Goal: Task Accomplishment & Management: Manage account settings

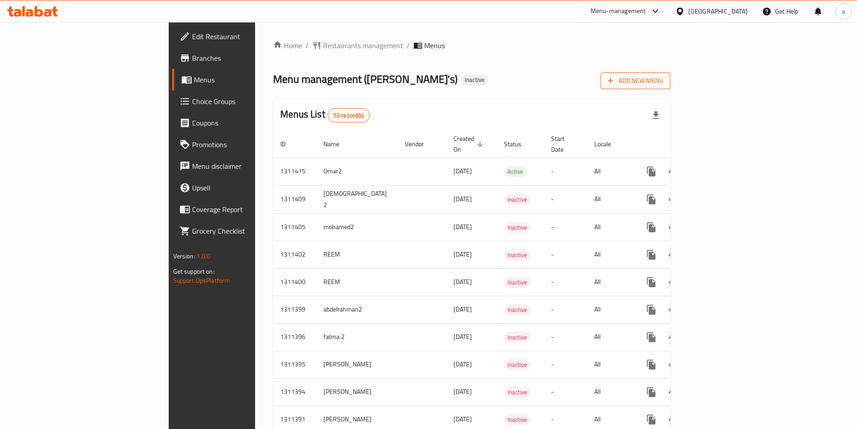
click at [663, 82] on span "Add New Menu" at bounding box center [635, 80] width 55 height 11
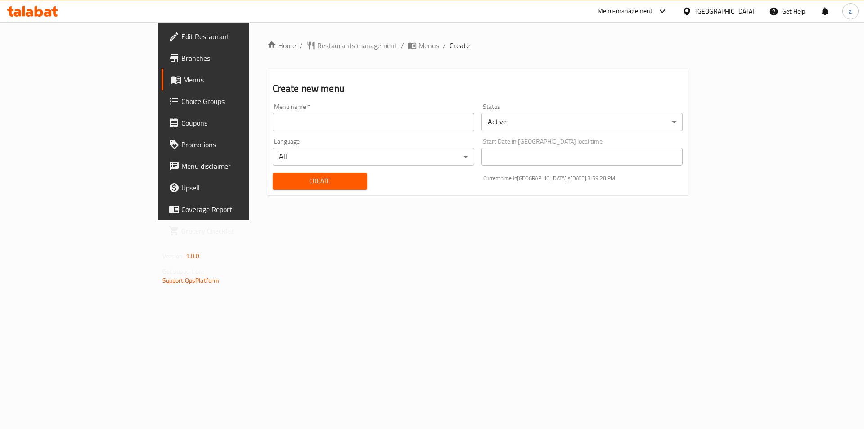
click at [273, 117] on input "text" at bounding box center [374, 122] width 202 height 18
type input "[PERSON_NAME]"
click at [562, 118] on body "​ Menu-management [GEOGRAPHIC_DATA] Get Help a Edit Restaurant Branches Menus C…" at bounding box center [432, 225] width 864 height 407
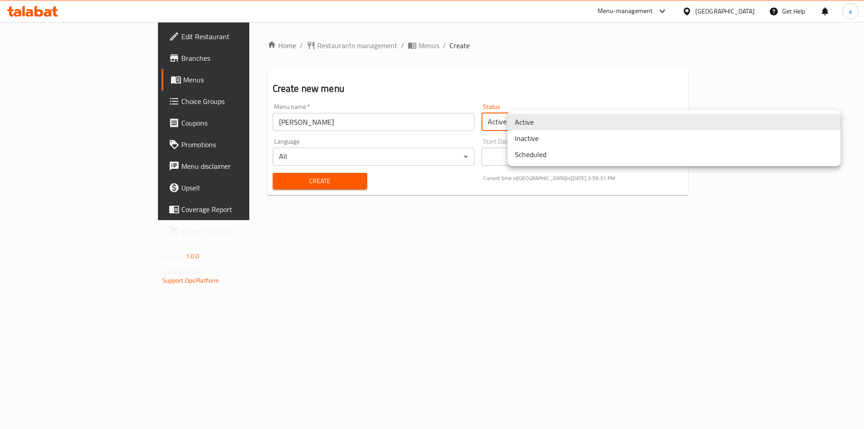
click at [542, 139] on li "Inactive" at bounding box center [674, 138] width 333 height 16
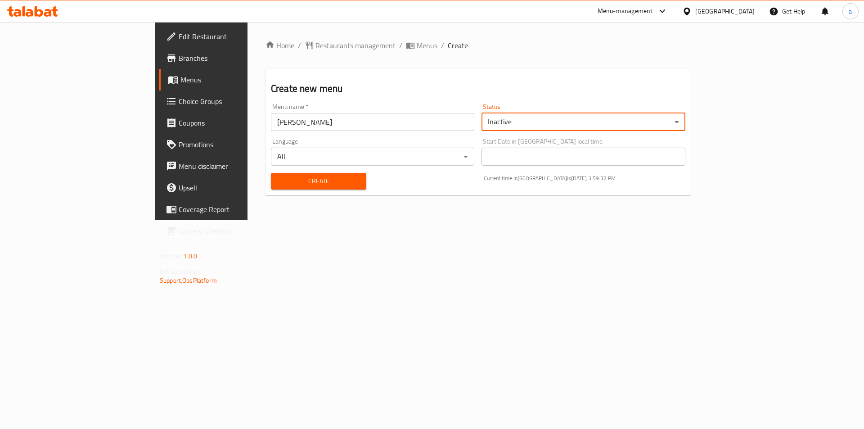
click at [287, 185] on span "Create" at bounding box center [318, 180] width 81 height 11
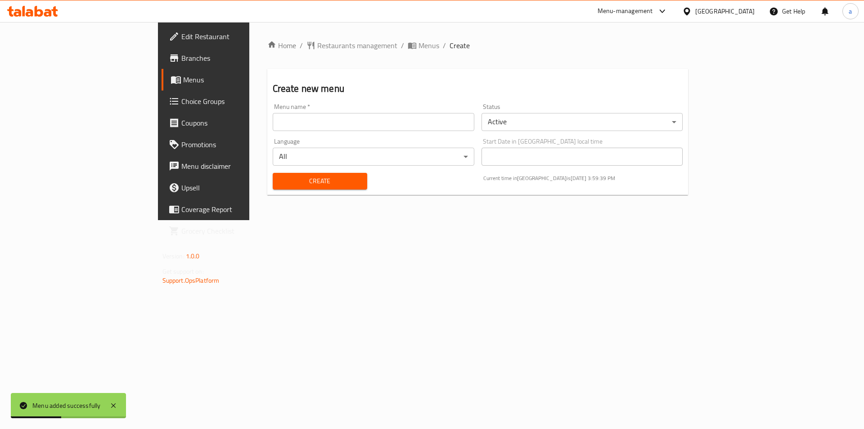
click at [181, 58] on span "Branches" at bounding box center [238, 58] width 114 height 11
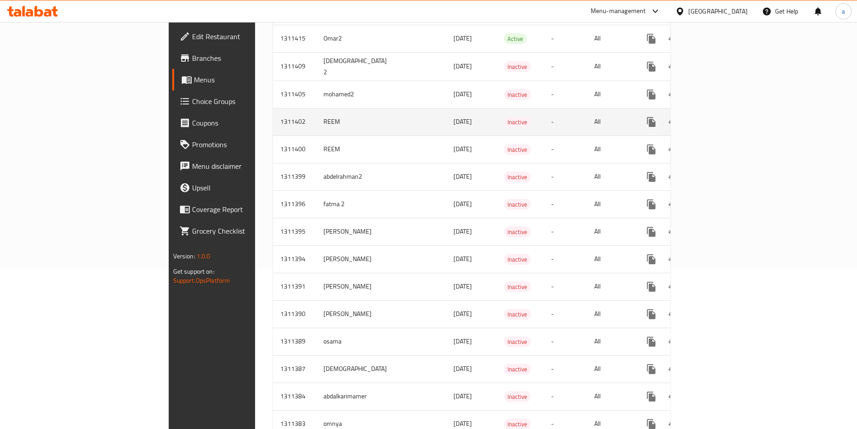
scroll to position [180, 0]
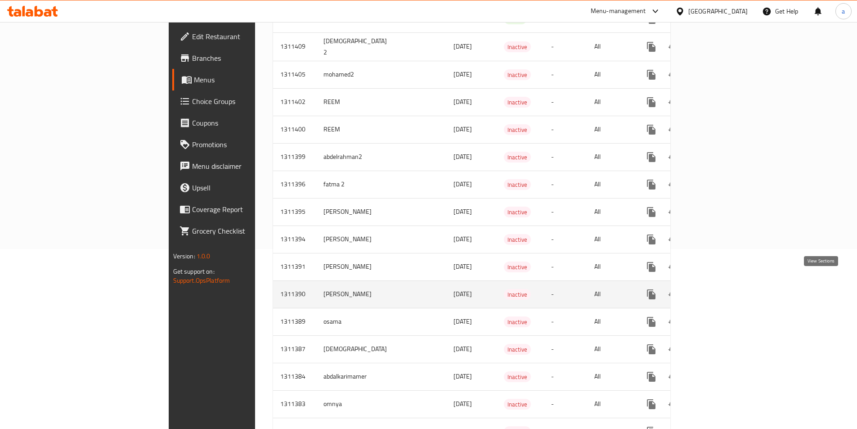
click at [720, 290] on icon "enhanced table" at bounding box center [716, 294] width 8 height 8
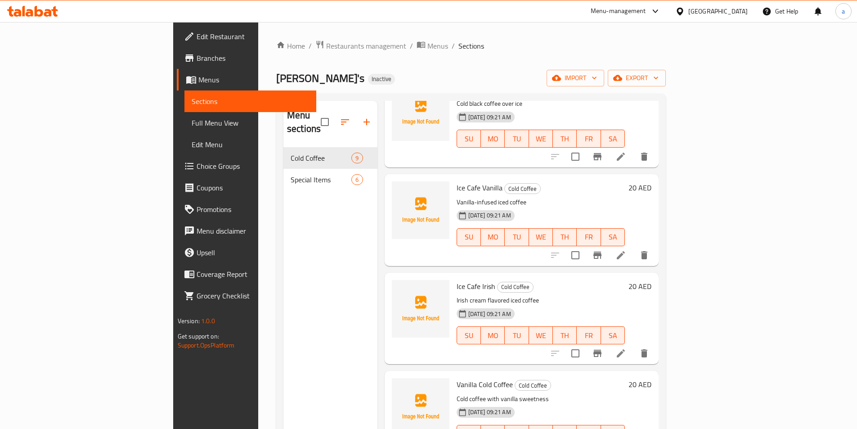
scroll to position [478, 0]
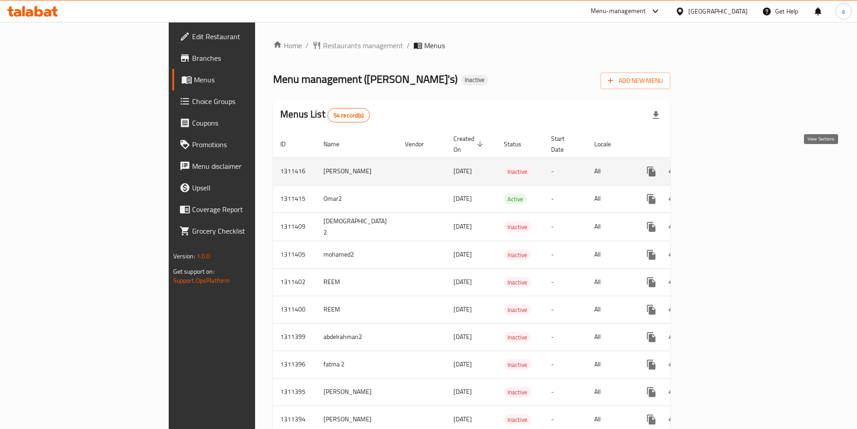
click at [722, 166] on icon "enhanced table" at bounding box center [716, 171] width 11 height 11
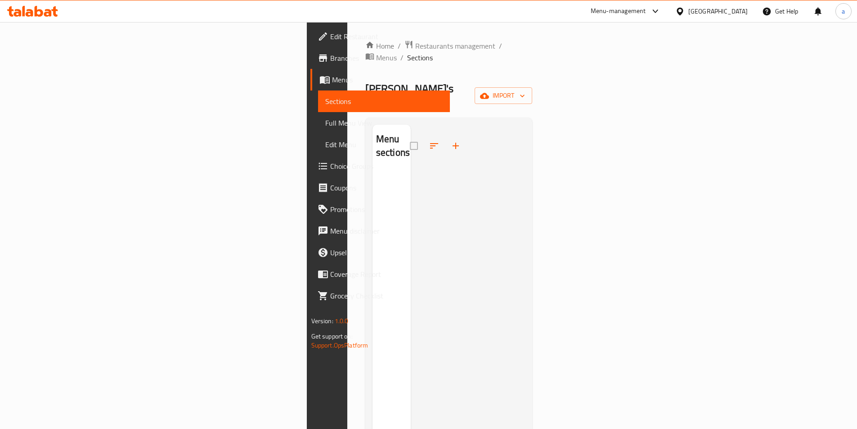
click at [330, 39] on span "Edit Restaurant" at bounding box center [386, 36] width 112 height 11
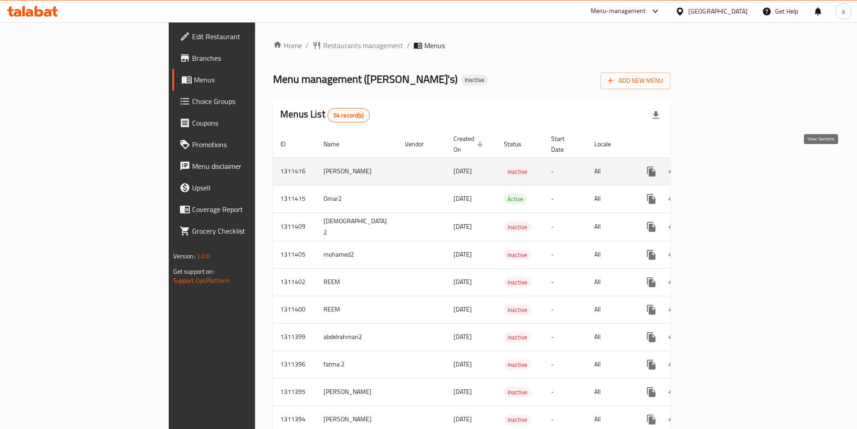
click at [722, 166] on icon "enhanced table" at bounding box center [716, 171] width 11 height 11
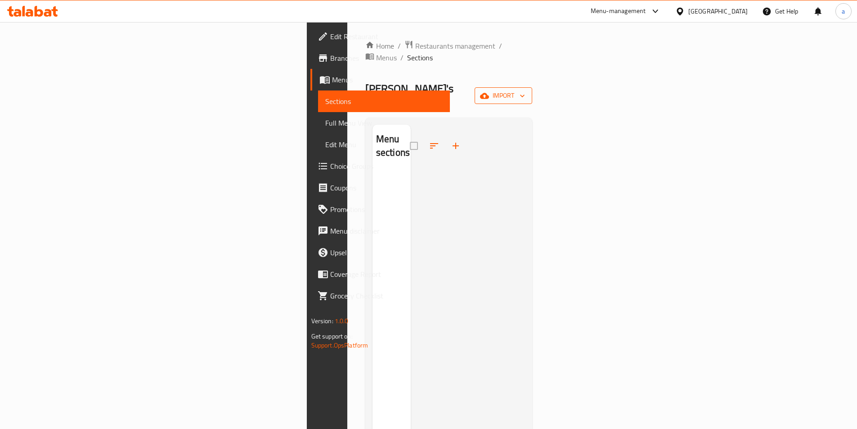
click at [527, 91] on icon "button" at bounding box center [522, 95] width 9 height 9
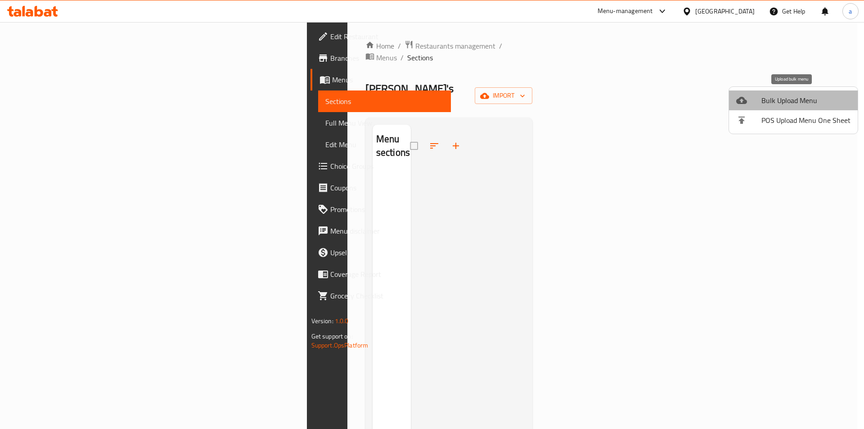
click at [814, 100] on span "Bulk Upload Menu" at bounding box center [805, 100] width 89 height 11
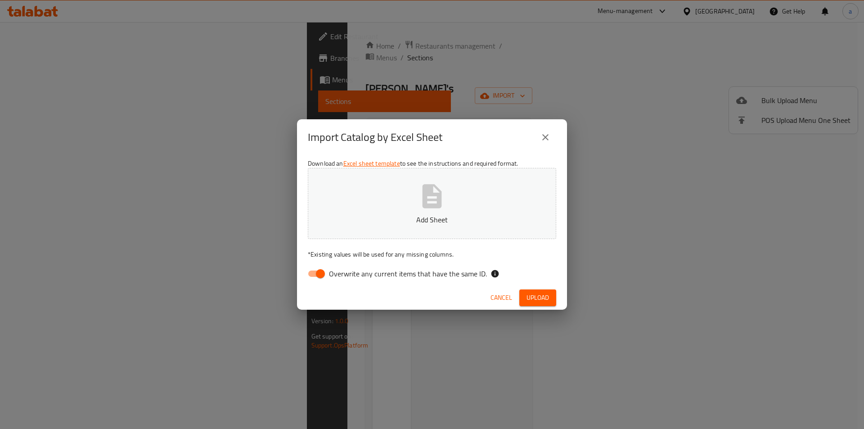
click at [315, 274] on input "Overwrite any current items that have the same ID." at bounding box center [320, 273] width 51 height 17
checkbox input "false"
click at [418, 209] on icon "button" at bounding box center [432, 196] width 29 height 29
click at [541, 303] on button "Upload" at bounding box center [537, 297] width 37 height 17
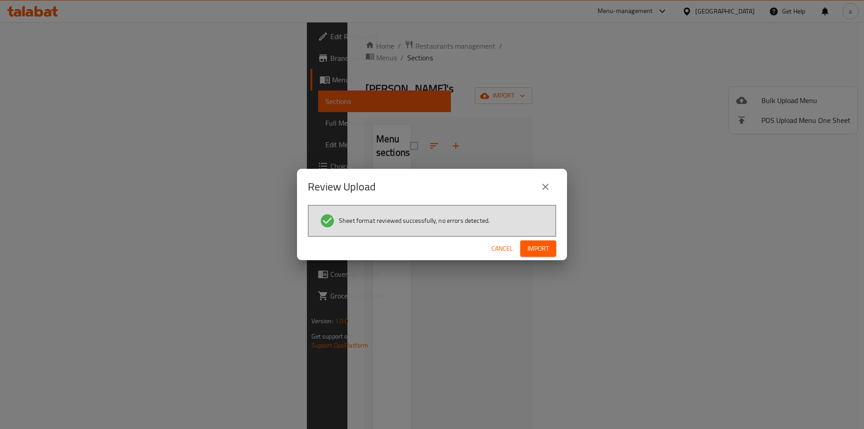
click at [545, 249] on span "Import" at bounding box center [538, 248] width 22 height 11
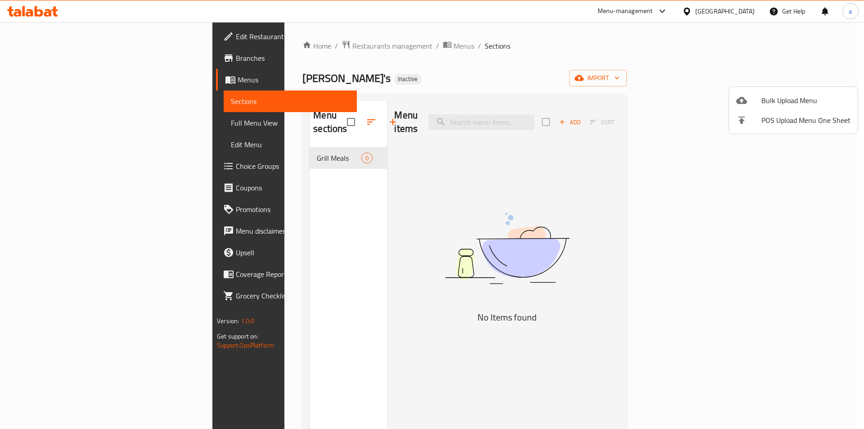
drag, startPoint x: 291, startPoint y: 141, endPoint x: 242, endPoint y: 198, distance: 75.0
click at [242, 198] on div at bounding box center [432, 214] width 864 height 429
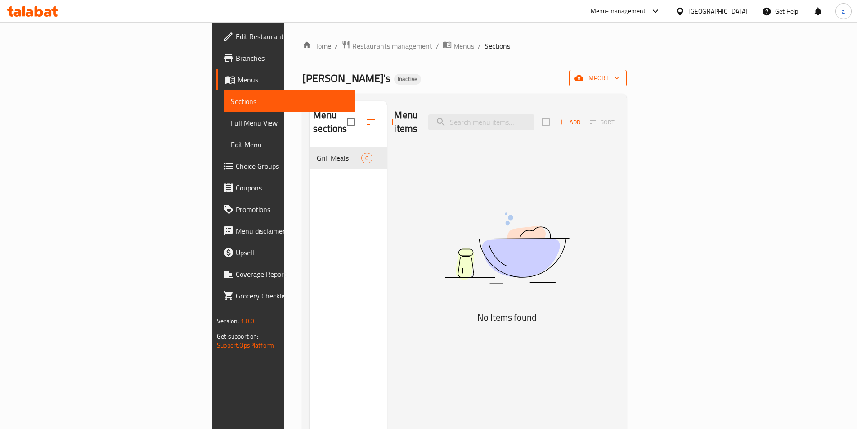
click at [620, 80] on span "import" at bounding box center [597, 77] width 43 height 11
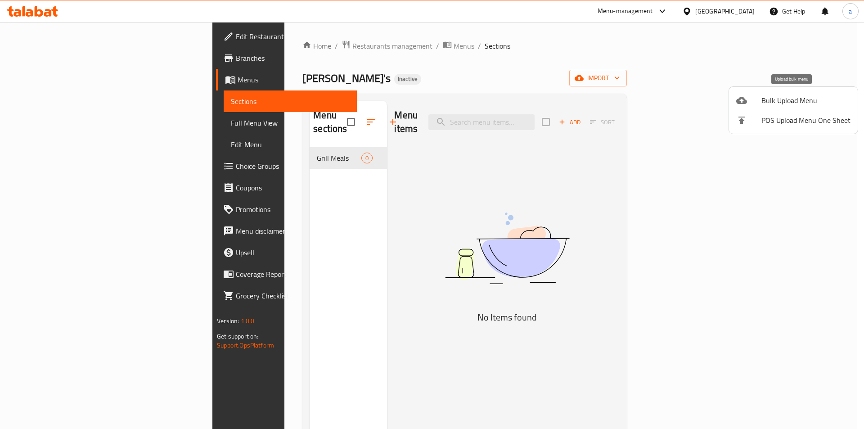
click at [782, 107] on li "Bulk Upload Menu" at bounding box center [793, 100] width 129 height 20
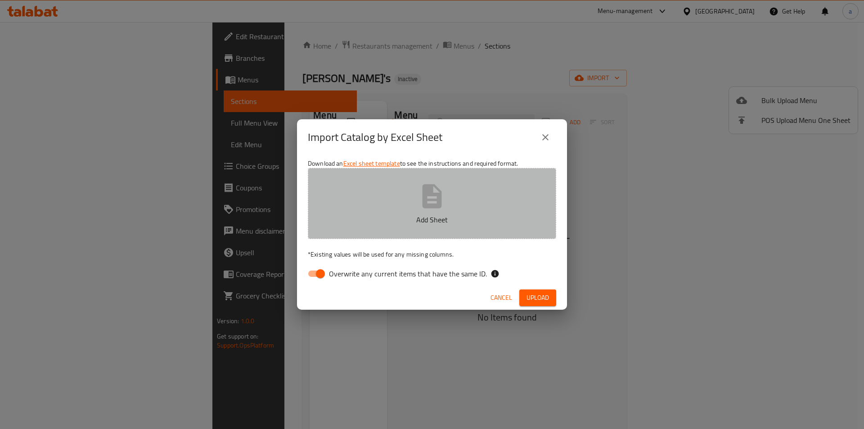
click at [405, 224] on p "Add Sheet" at bounding box center [432, 219] width 220 height 11
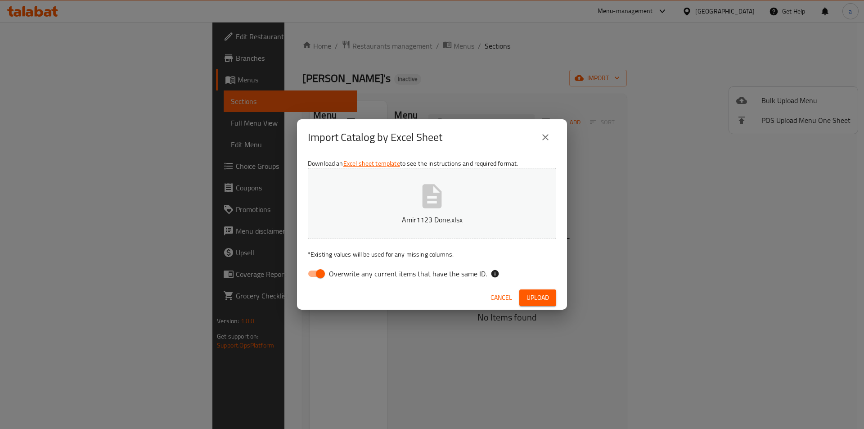
click at [543, 292] on span "Upload" at bounding box center [537, 297] width 22 height 11
click at [311, 273] on input "Overwrite any current items that have the same ID." at bounding box center [320, 273] width 51 height 17
checkbox input "false"
click at [508, 294] on span "Cancel" at bounding box center [510, 297] width 22 height 11
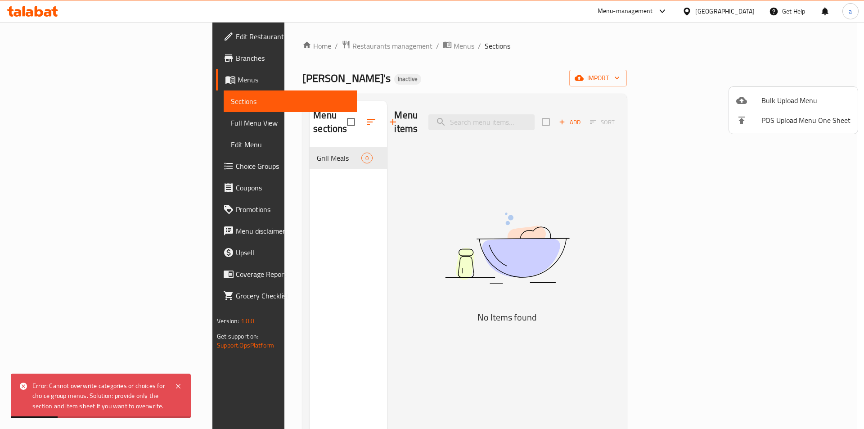
click at [773, 102] on span "Bulk Upload Menu" at bounding box center [805, 100] width 89 height 11
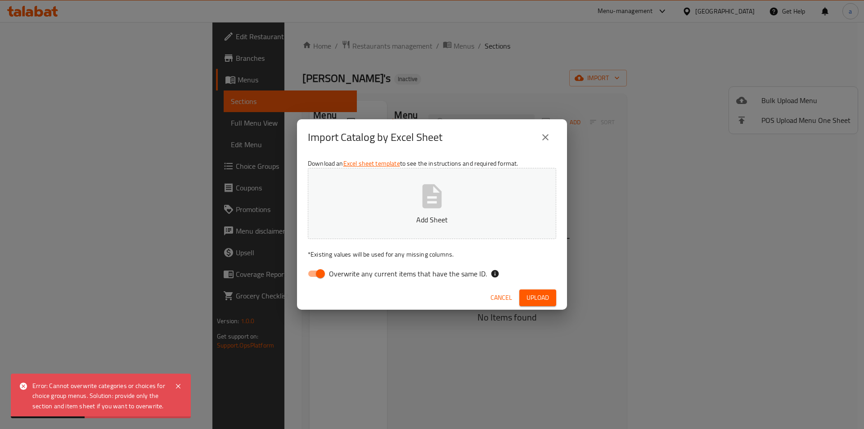
click at [405, 206] on button "Add Sheet" at bounding box center [432, 203] width 248 height 71
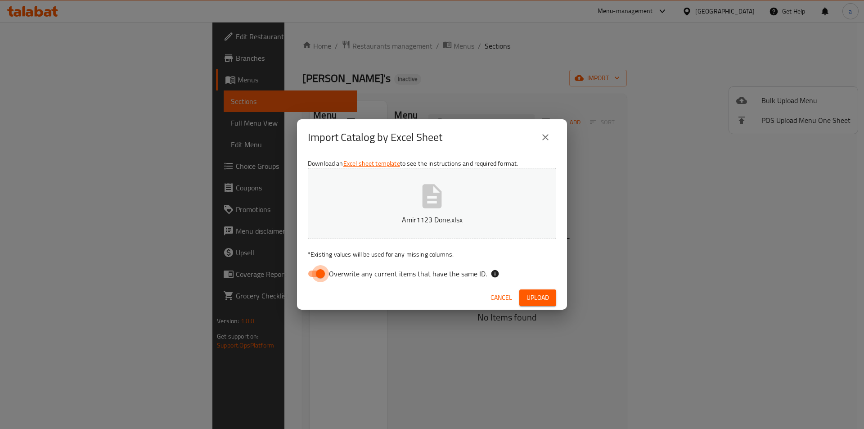
click at [315, 274] on input "Overwrite any current items that have the same ID." at bounding box center [320, 273] width 51 height 17
checkbox input "false"
click at [540, 299] on span "Upload" at bounding box center [537, 297] width 22 height 11
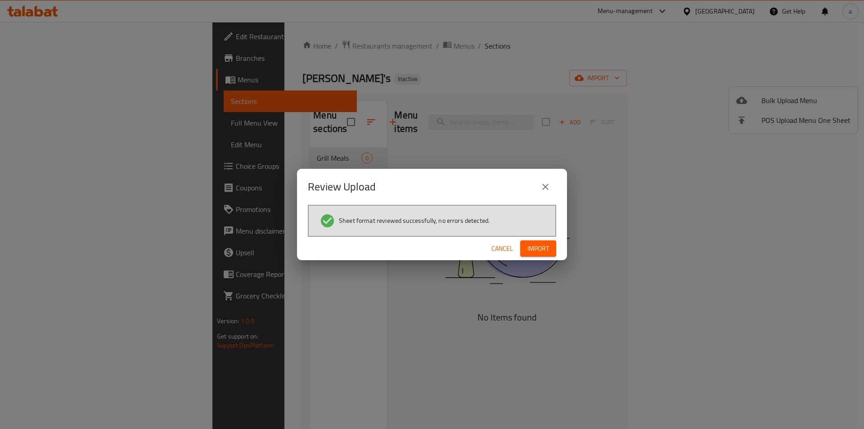
click at [531, 250] on span "Import" at bounding box center [538, 248] width 22 height 11
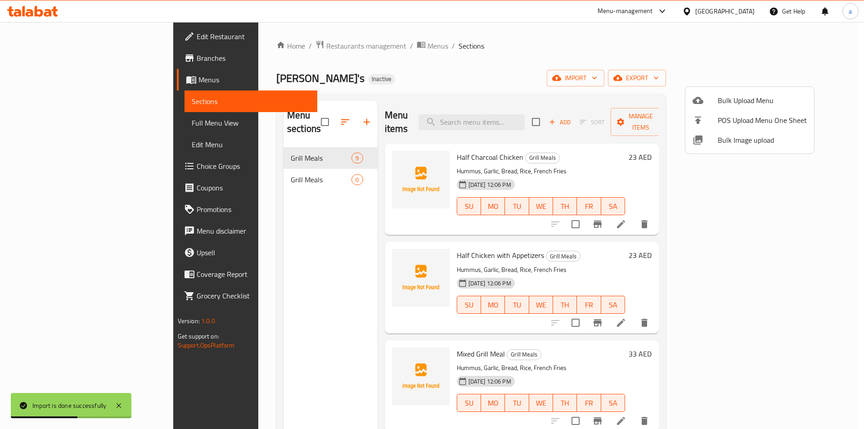
click at [302, 157] on div at bounding box center [432, 214] width 864 height 429
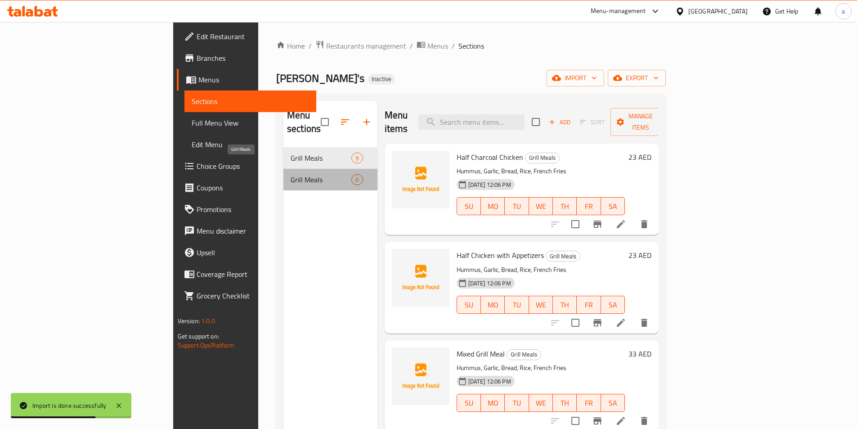
click at [299, 174] on span "Grill Meals" at bounding box center [321, 179] width 61 height 11
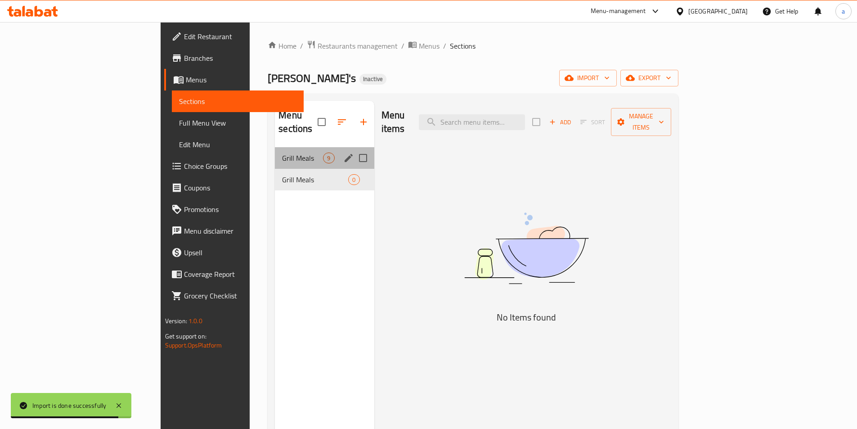
click at [295, 152] on div "Grill Meals 9" at bounding box center [324, 158] width 99 height 22
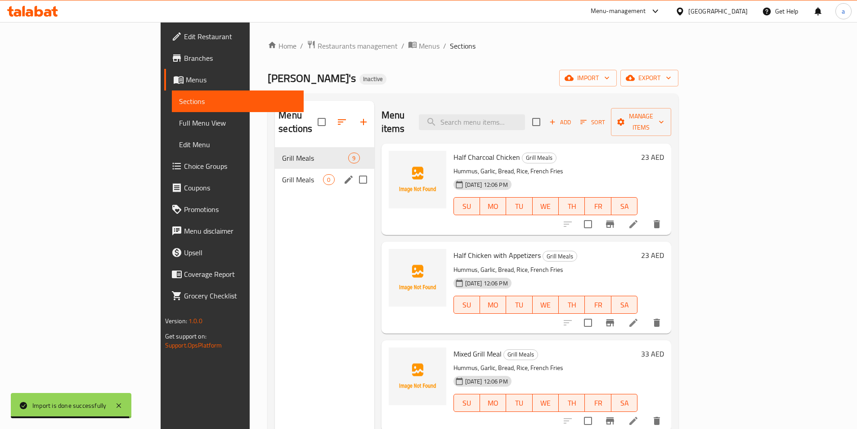
click at [295, 169] on div "Grill Meals 0" at bounding box center [324, 180] width 99 height 22
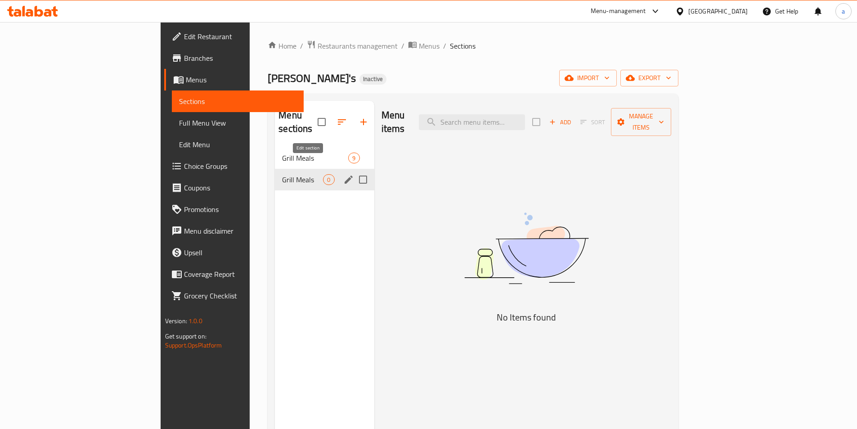
click at [343, 174] on icon "edit" at bounding box center [348, 179] width 11 height 11
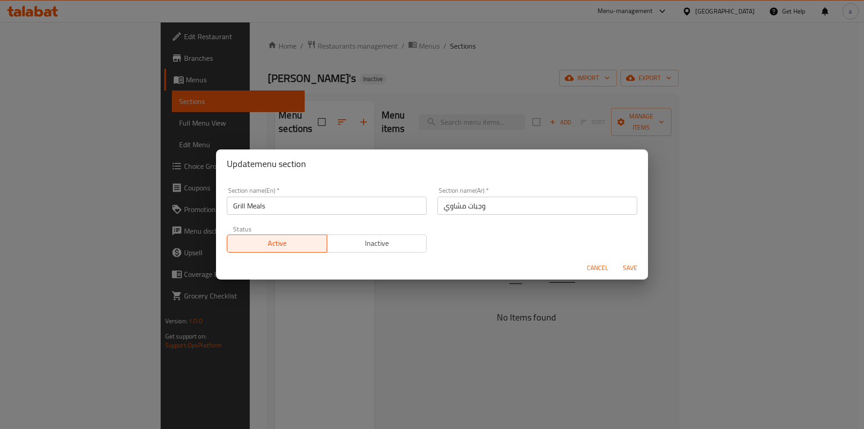
click at [594, 269] on span "Cancel" at bounding box center [598, 267] width 22 height 11
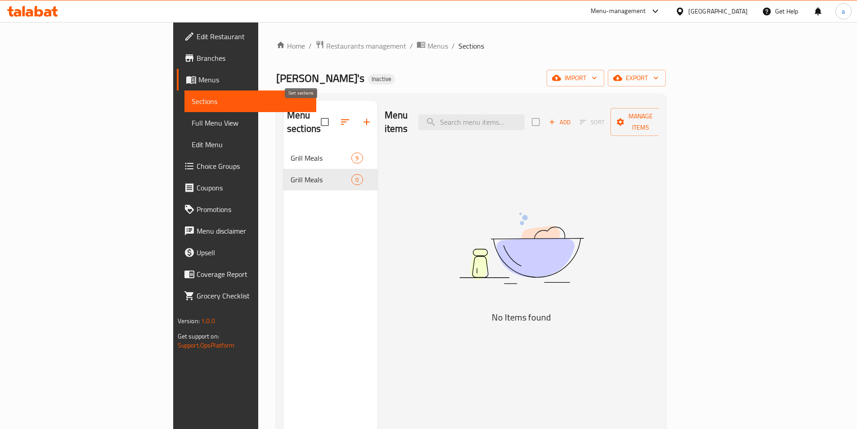
click at [340, 117] on icon "button" at bounding box center [345, 122] width 11 height 11
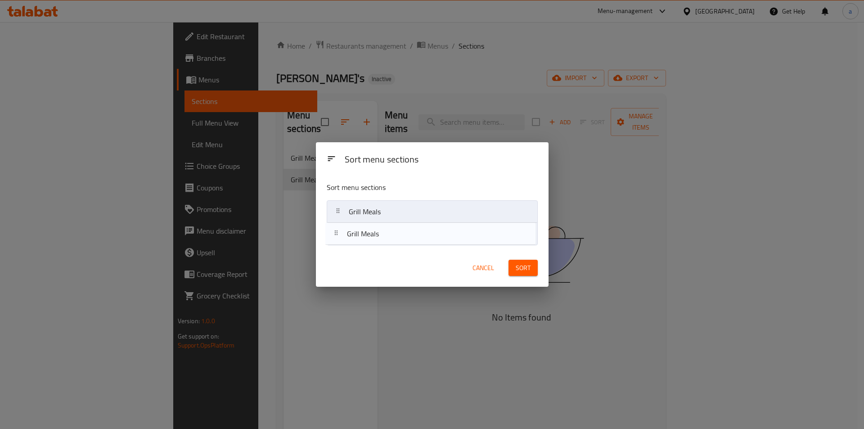
drag, startPoint x: 342, startPoint y: 230, endPoint x: 339, endPoint y: 224, distance: 6.3
click at [339, 224] on nav "Grill Meals Grill Meals" at bounding box center [432, 222] width 211 height 45
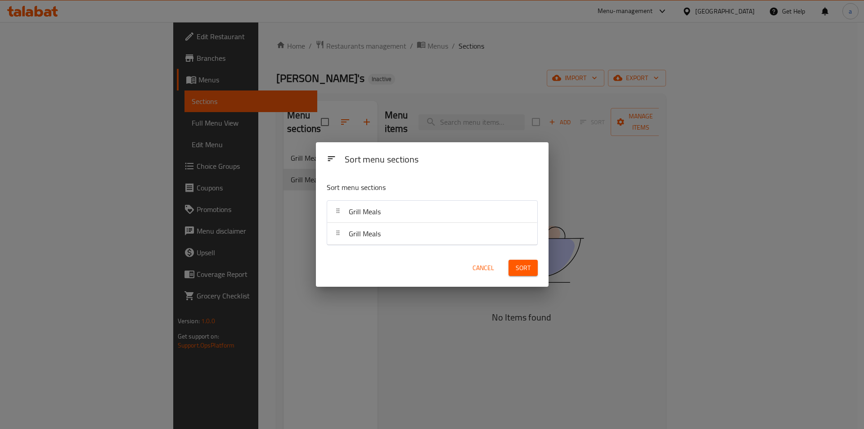
click at [342, 226] on div at bounding box center [338, 234] width 14 height 18
click at [489, 266] on span "Cancel" at bounding box center [483, 267] width 22 height 11
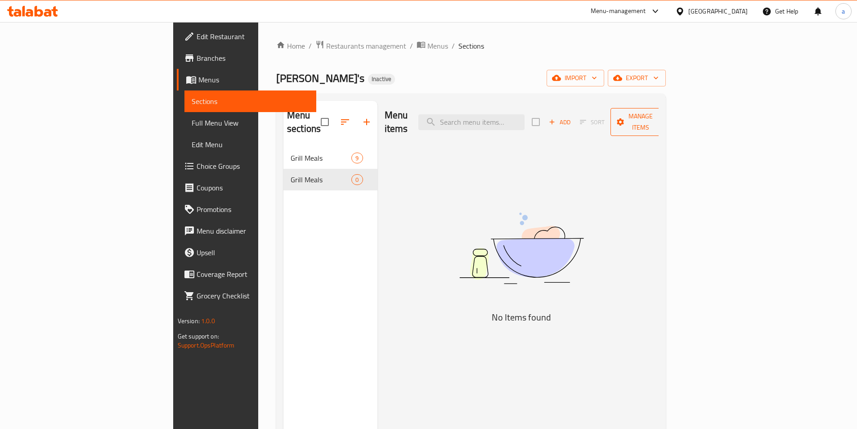
click at [664, 113] on span "Manage items" at bounding box center [641, 122] width 46 height 22
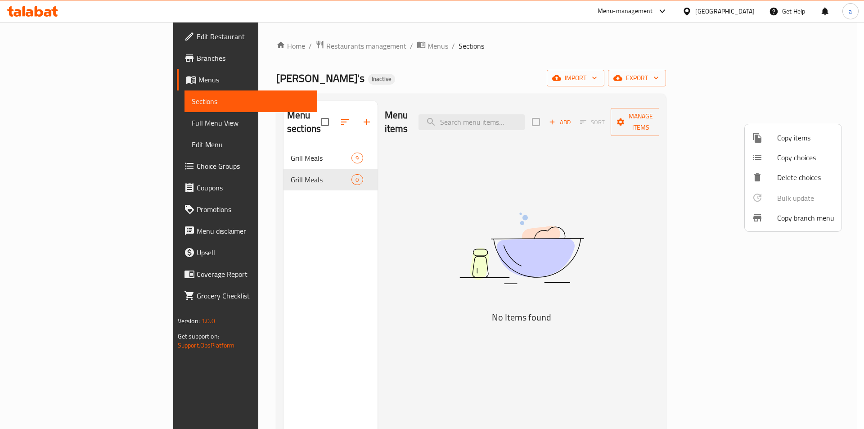
click at [802, 180] on span "Delete choices" at bounding box center [805, 177] width 57 height 11
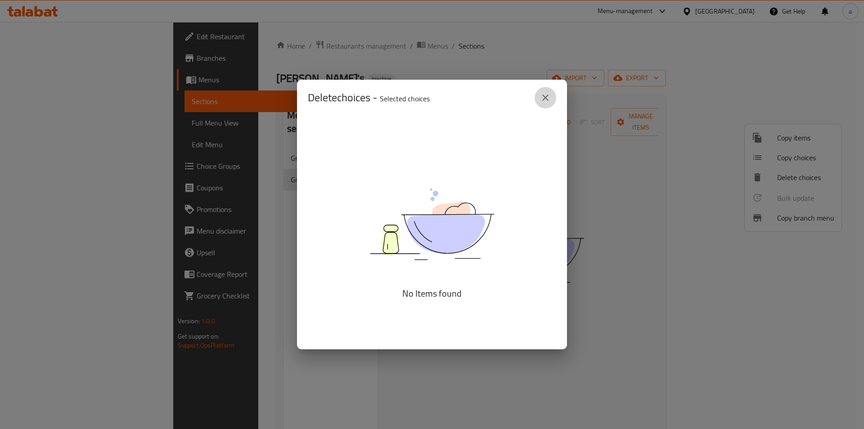
click at [541, 93] on icon "close" at bounding box center [545, 97] width 11 height 11
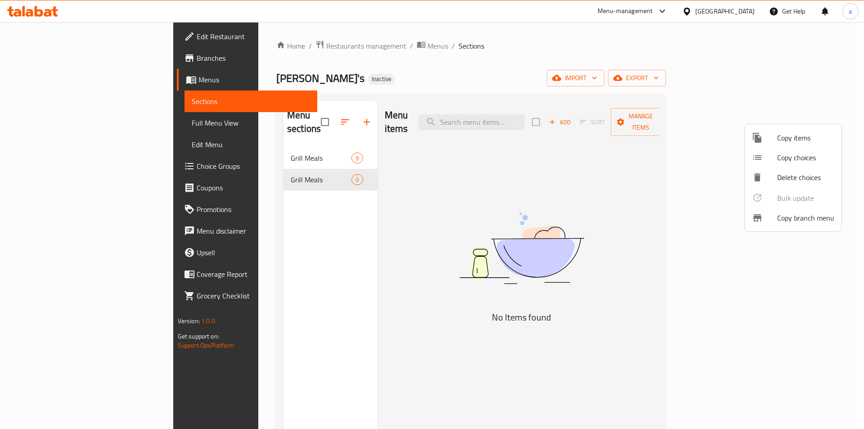
click at [698, 145] on div at bounding box center [432, 214] width 864 height 429
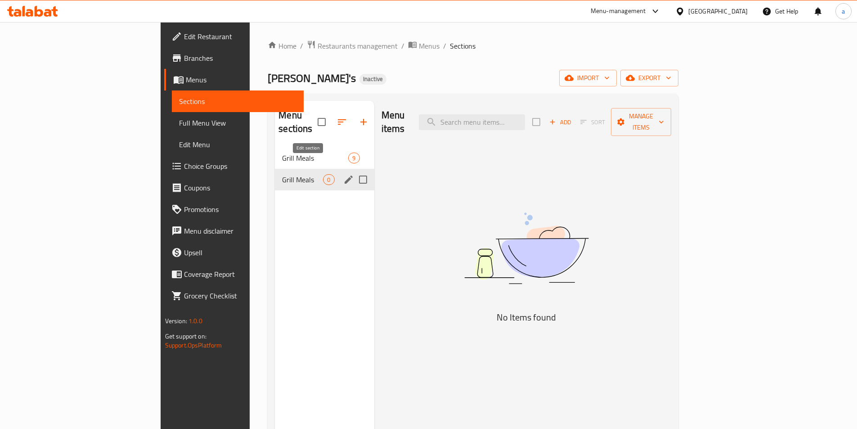
click at [343, 174] on icon "edit" at bounding box center [348, 179] width 11 height 11
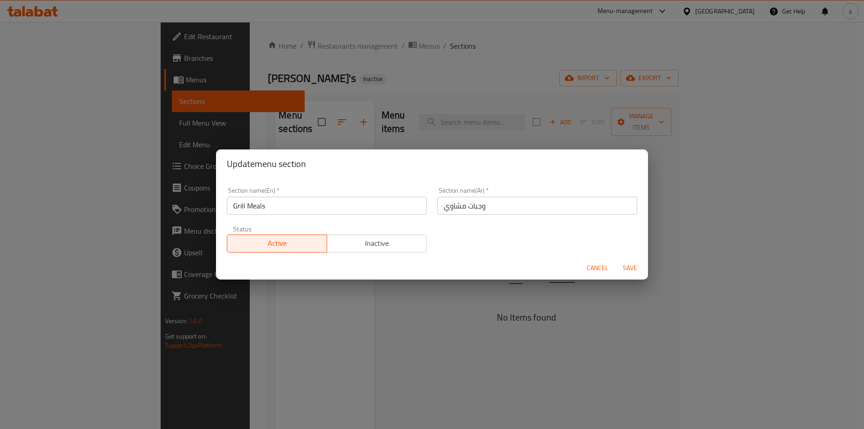
click at [390, 243] on span "Inactive" at bounding box center [377, 243] width 93 height 13
click at [626, 266] on span "Save" at bounding box center [630, 267] width 22 height 11
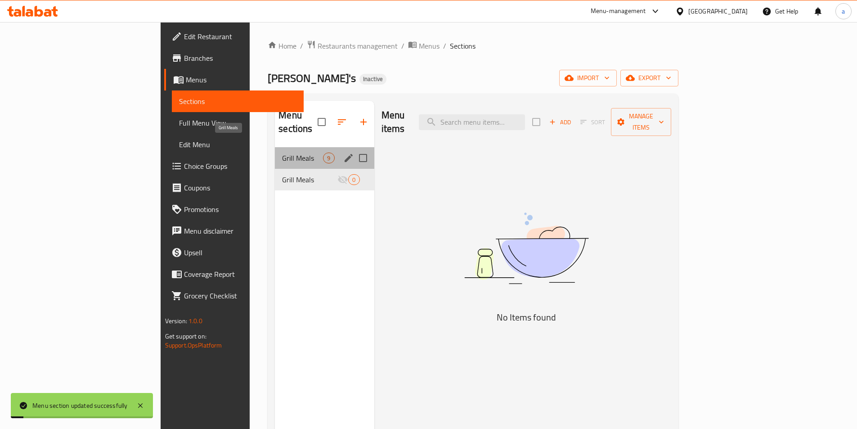
click at [282, 153] on span "Grill Meals" at bounding box center [302, 158] width 41 height 11
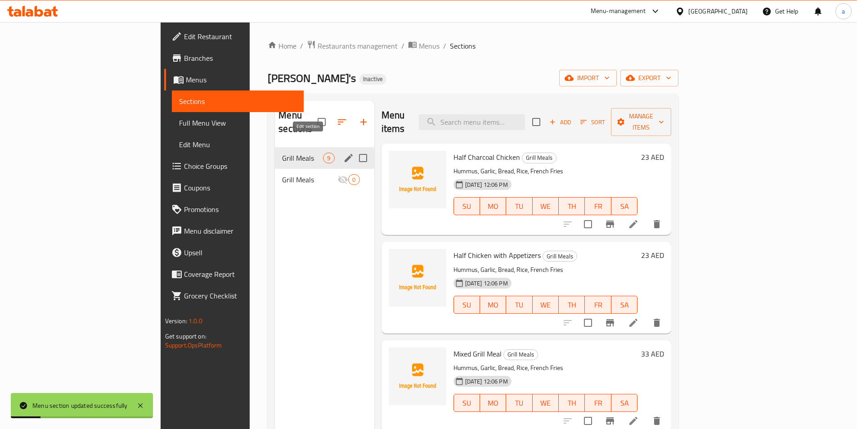
click at [343, 153] on icon "edit" at bounding box center [348, 158] width 11 height 11
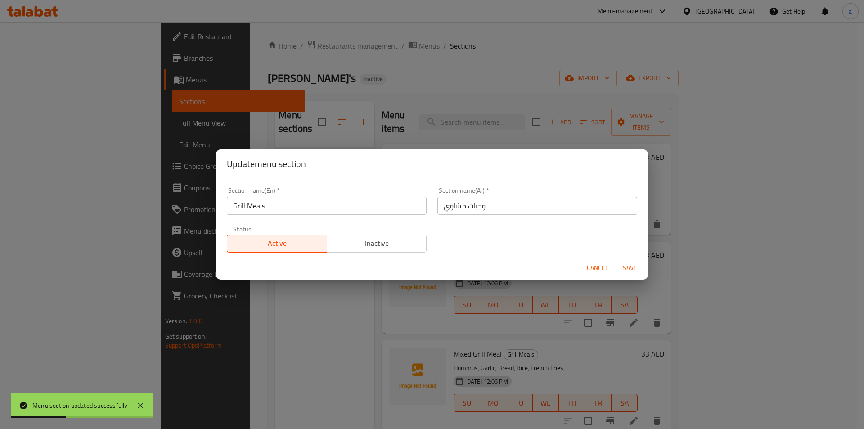
click at [597, 271] on span "Cancel" at bounding box center [598, 267] width 22 height 11
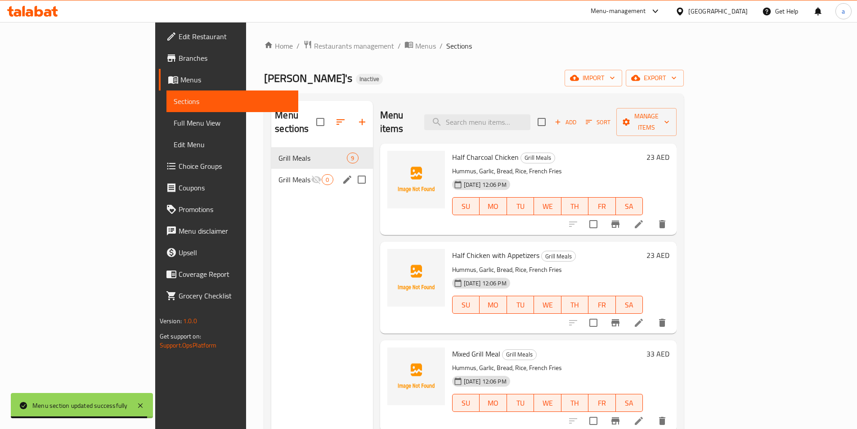
click at [352, 170] on input "Menu sections" at bounding box center [361, 179] width 19 height 19
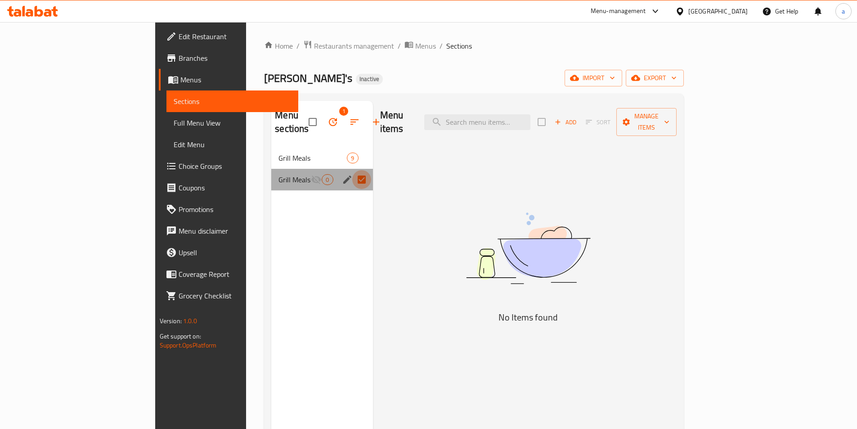
click at [352, 170] on input "Menu sections" at bounding box center [361, 179] width 19 height 19
checkbox input "false"
click at [352, 170] on input "Menu sections" at bounding box center [361, 179] width 19 height 19
click at [351, 119] on icon "button" at bounding box center [355, 121] width 8 height 5
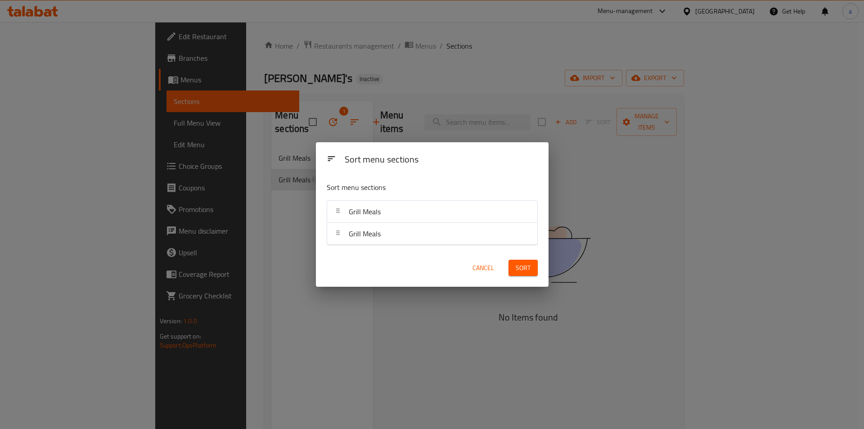
click at [461, 250] on div "Cancel Sort" at bounding box center [432, 268] width 233 height 38
click at [481, 266] on span "Cancel" at bounding box center [483, 267] width 22 height 11
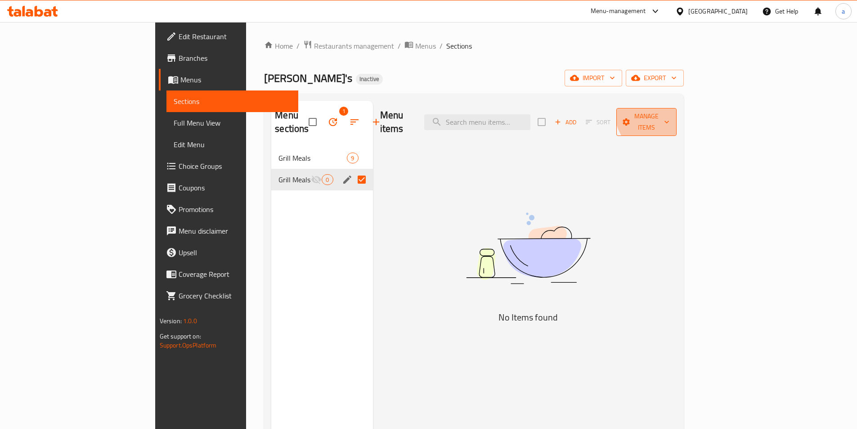
click at [677, 108] on button "Manage items" at bounding box center [646, 122] width 60 height 28
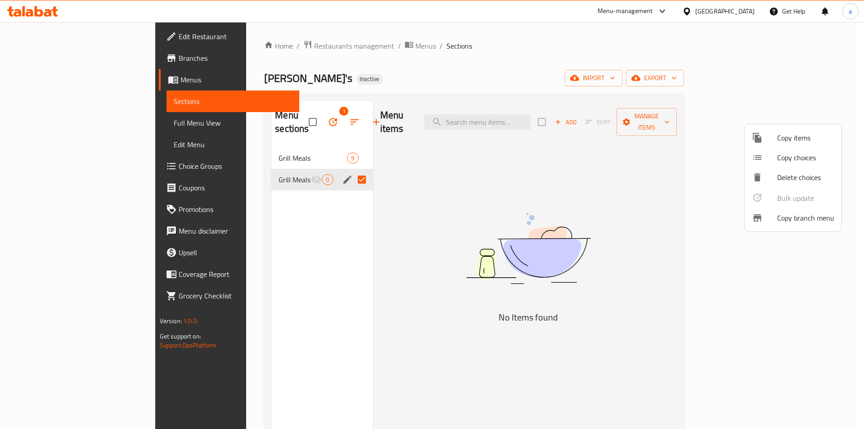
click at [566, 201] on div at bounding box center [432, 214] width 864 height 429
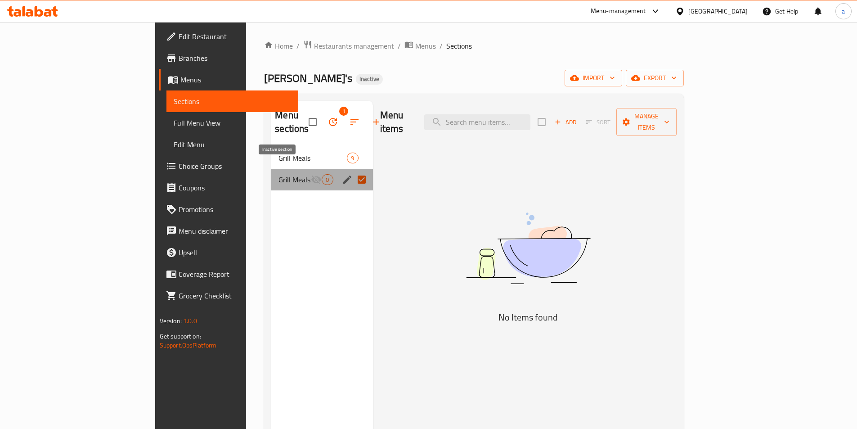
click at [311, 174] on icon "Menu sections" at bounding box center [316, 179] width 11 height 11
click at [352, 170] on input "Menu sections" at bounding box center [361, 179] width 19 height 19
checkbox input "false"
click at [343, 175] on icon "edit" at bounding box center [347, 179] width 8 height 8
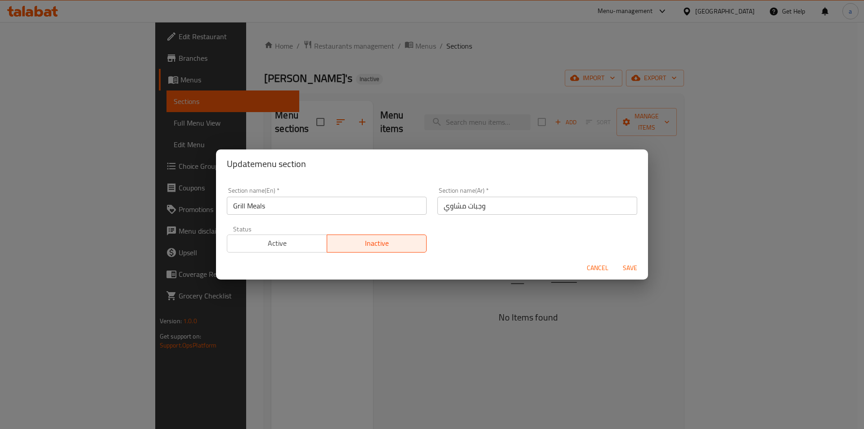
click at [287, 243] on span "Active" at bounding box center [277, 243] width 93 height 13
click at [636, 268] on span "Save" at bounding box center [630, 267] width 22 height 11
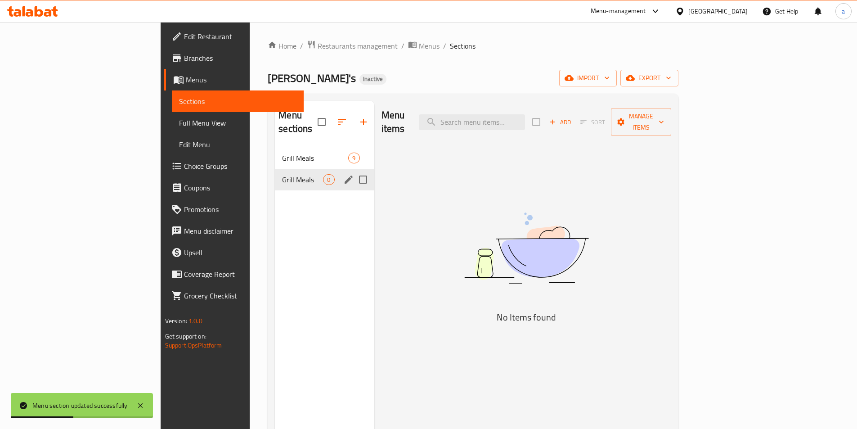
click at [354, 170] on input "Menu sections" at bounding box center [363, 179] width 19 height 19
checkbox input "true"
click at [353, 118] on icon "button" at bounding box center [358, 122] width 11 height 11
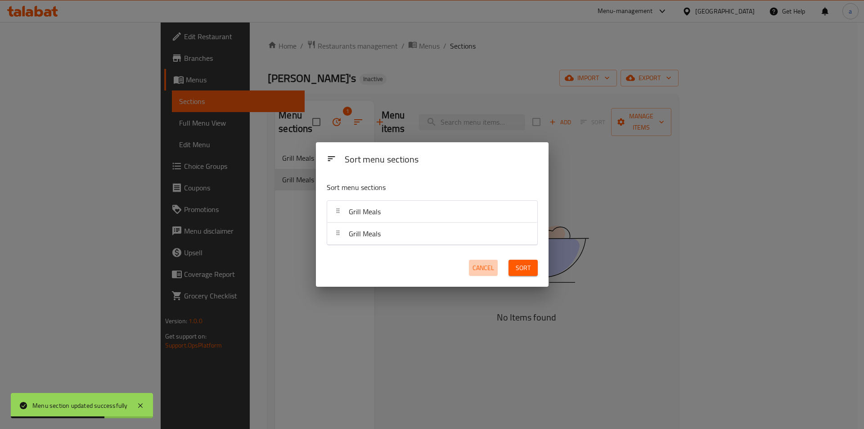
click at [486, 270] on span "Cancel" at bounding box center [483, 267] width 22 height 11
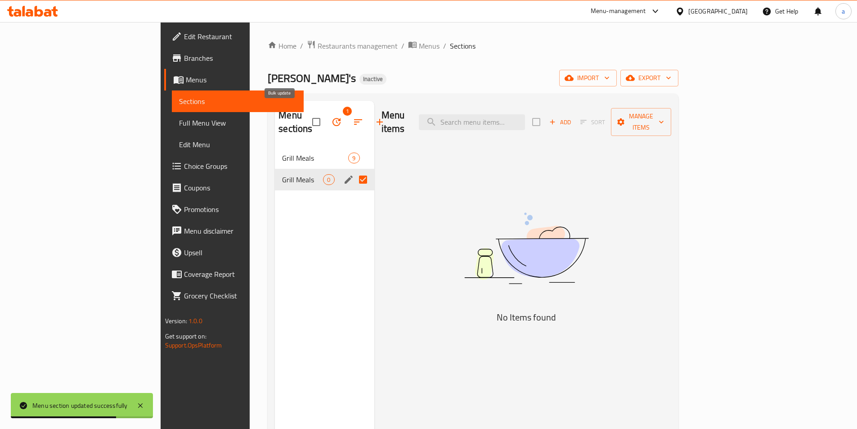
click at [333, 118] on icon "button" at bounding box center [337, 122] width 8 height 8
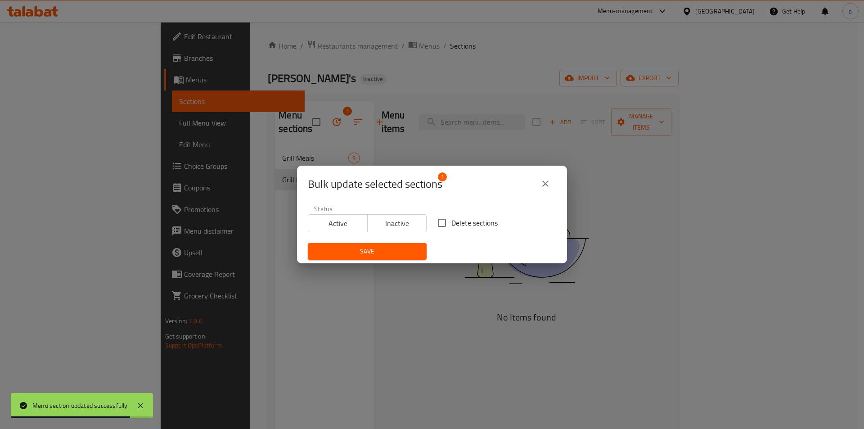
click at [444, 220] on input "Delete sections" at bounding box center [441, 222] width 19 height 19
checkbox input "true"
click at [417, 245] on button "Save" at bounding box center [367, 251] width 119 height 17
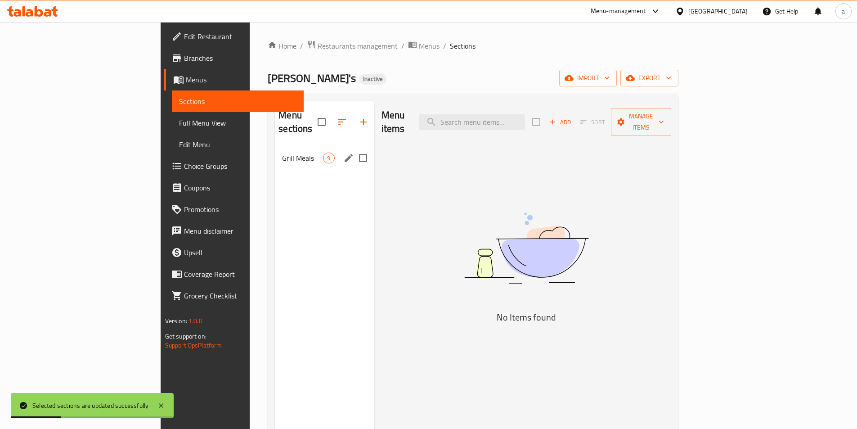
click at [282, 153] on span "Grill Meals" at bounding box center [302, 158] width 41 height 11
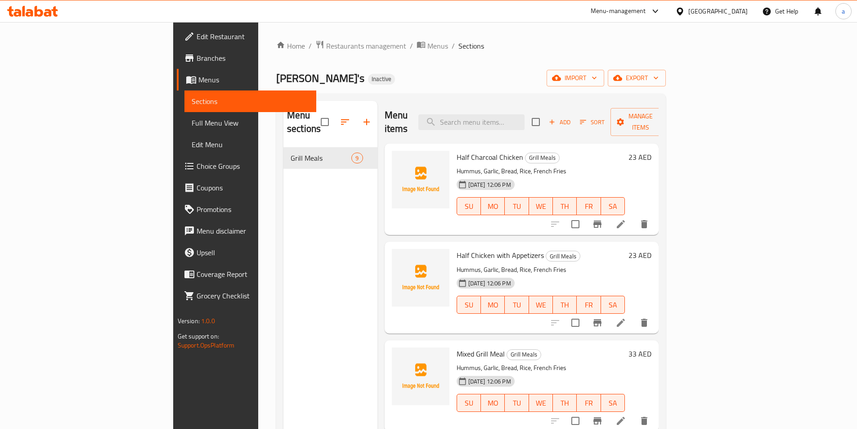
click at [634, 216] on li at bounding box center [620, 224] width 25 height 16
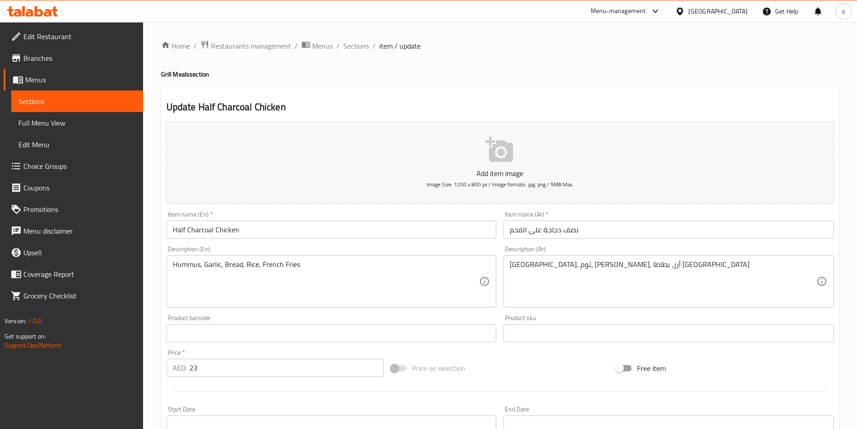
click at [34, 101] on span "Sections" at bounding box center [76, 101] width 117 height 11
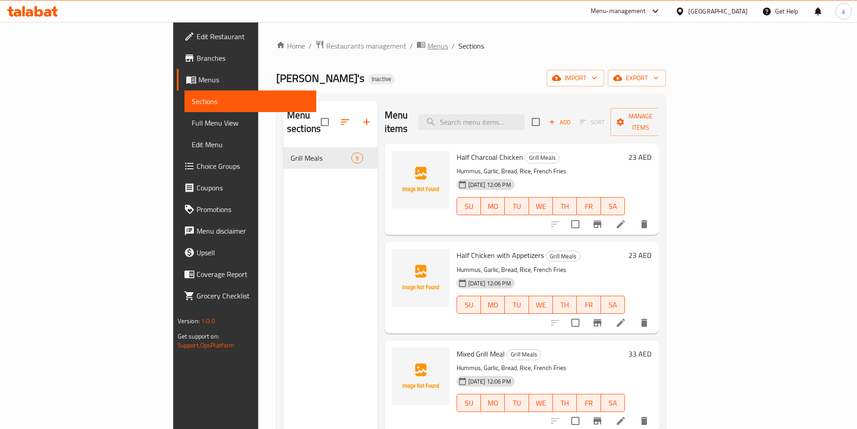
click at [427, 45] on span "Menus" at bounding box center [437, 45] width 21 height 11
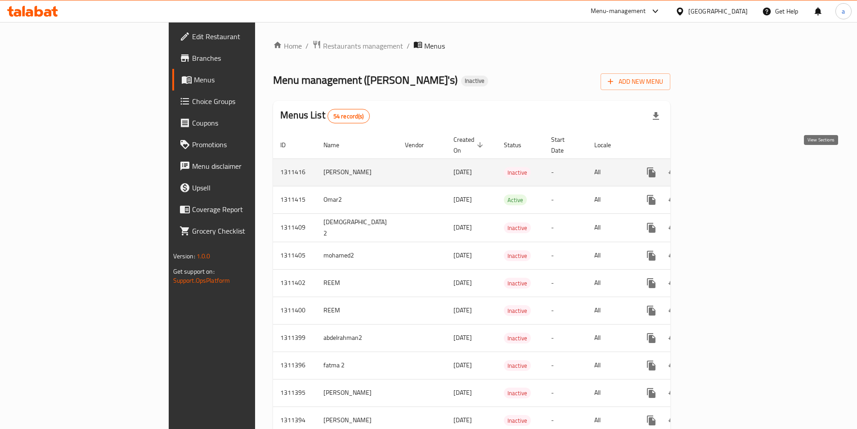
click at [722, 167] on icon "enhanced table" at bounding box center [716, 172] width 11 height 11
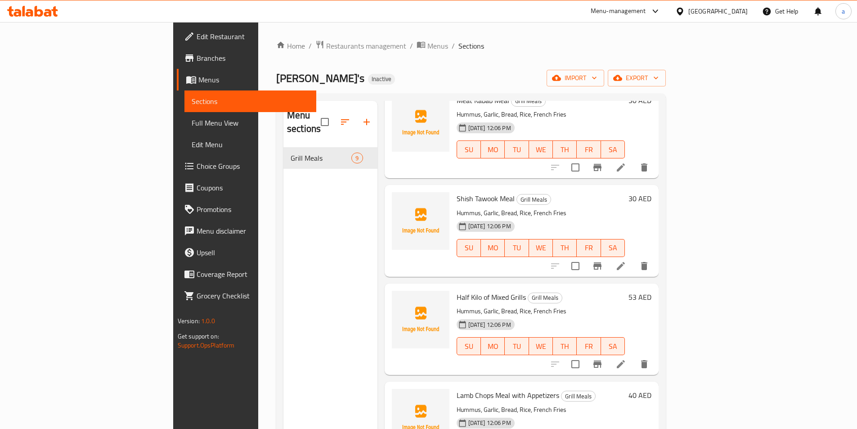
scroll to position [478, 0]
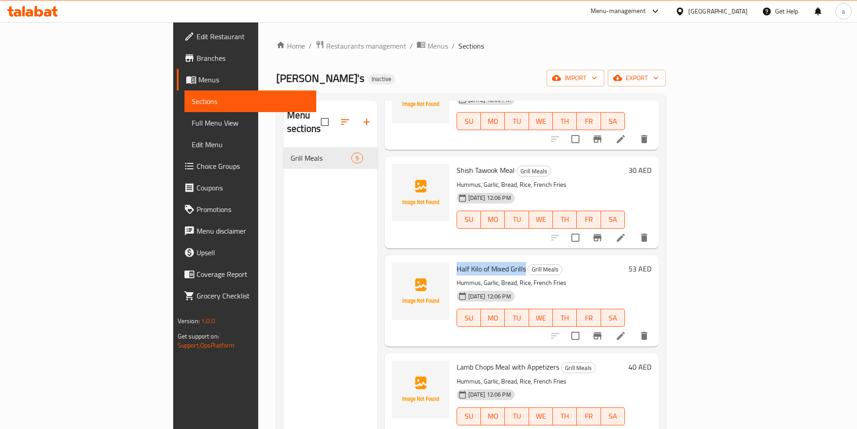
drag, startPoint x: 412, startPoint y: 252, endPoint x: 483, endPoint y: 257, distance: 71.8
click at [483, 259] on div "Half Kilo of Mixed Grills Grill Meals Hummus, Garlic, Bread, Rice, French Fries…" at bounding box center [541, 301] width 176 height 84
copy span "Half Kilo of Mixed Grills"
click at [283, 292] on div "Menu sections Grill Meals 9" at bounding box center [330, 315] width 94 height 429
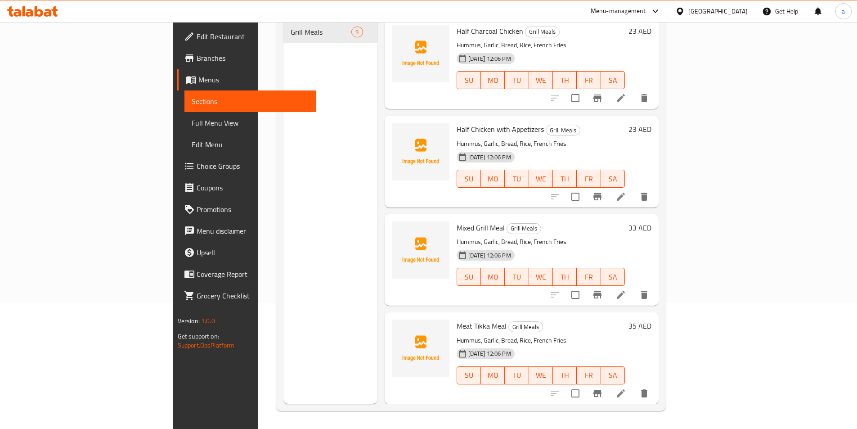
scroll to position [0, 0]
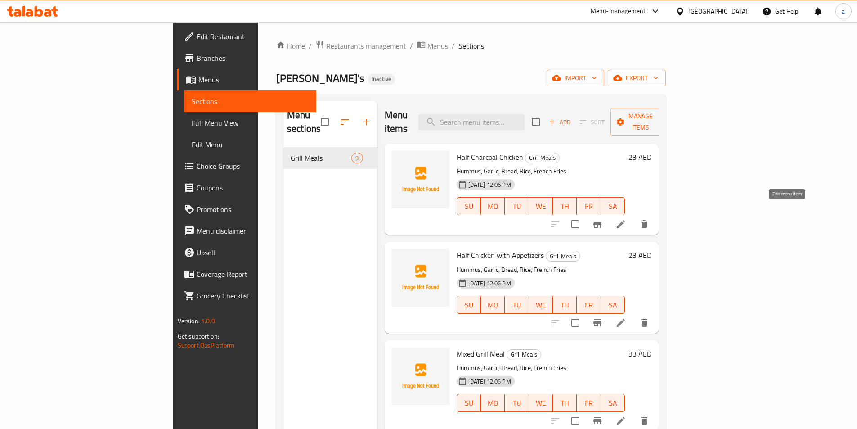
click at [626, 219] on icon at bounding box center [621, 224] width 11 height 11
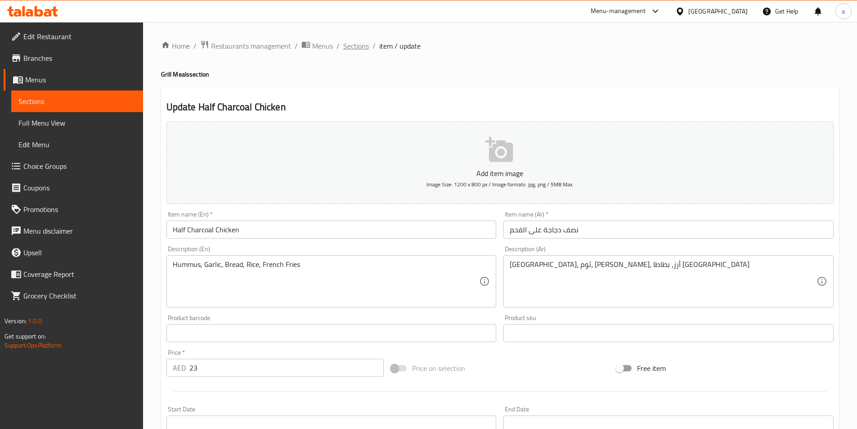
click at [355, 47] on span "Sections" at bounding box center [356, 45] width 26 height 11
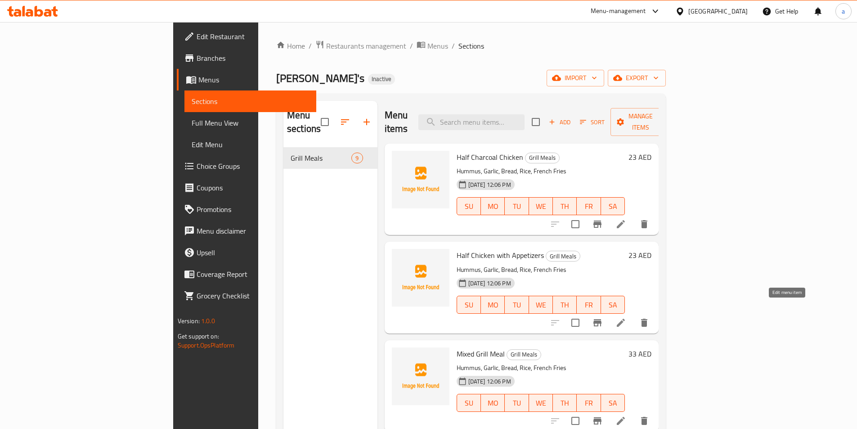
click at [625, 319] on icon at bounding box center [621, 323] width 8 height 8
